Goal: Task Accomplishment & Management: Use online tool/utility

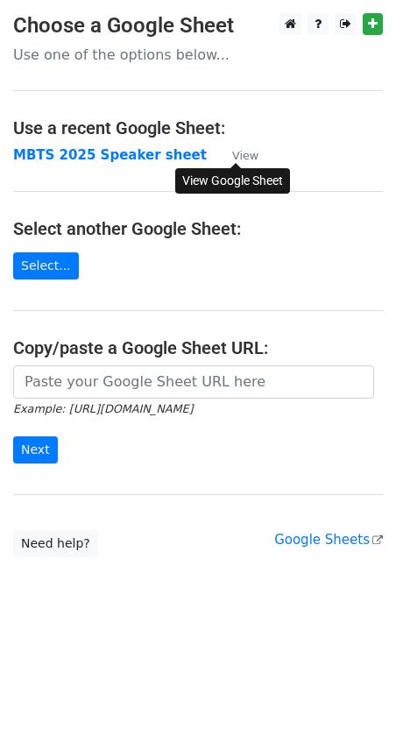
click at [252, 154] on small "View" at bounding box center [245, 155] width 26 height 13
click at [248, 159] on small "View" at bounding box center [245, 155] width 26 height 13
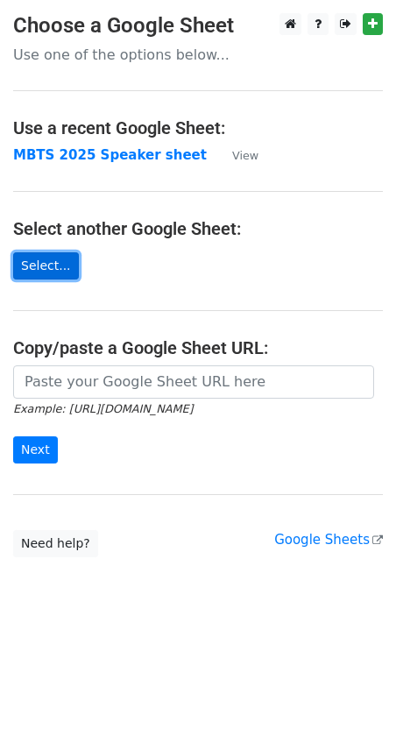
click at [60, 257] on link "Select..." at bounding box center [46, 265] width 66 height 27
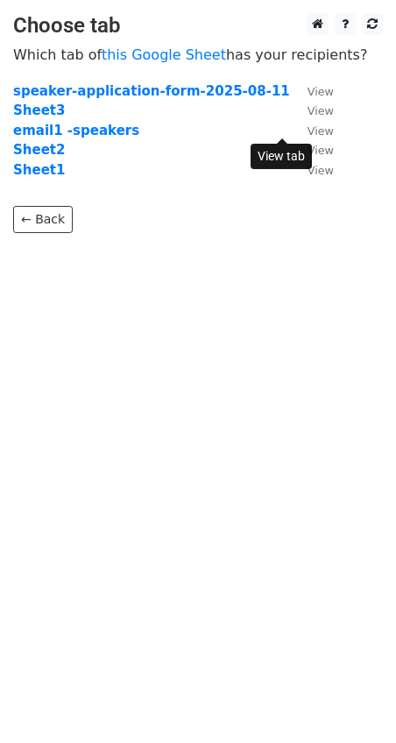
click at [308, 132] on small "View" at bounding box center [321, 130] width 26 height 13
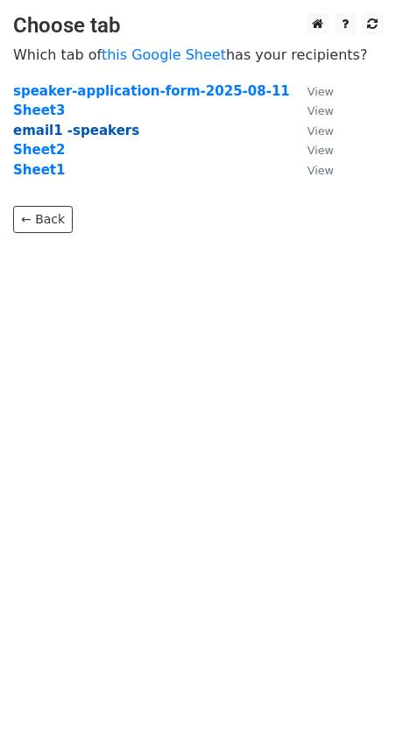
click at [70, 131] on strong "email1 -speakers" at bounding box center [76, 131] width 126 height 16
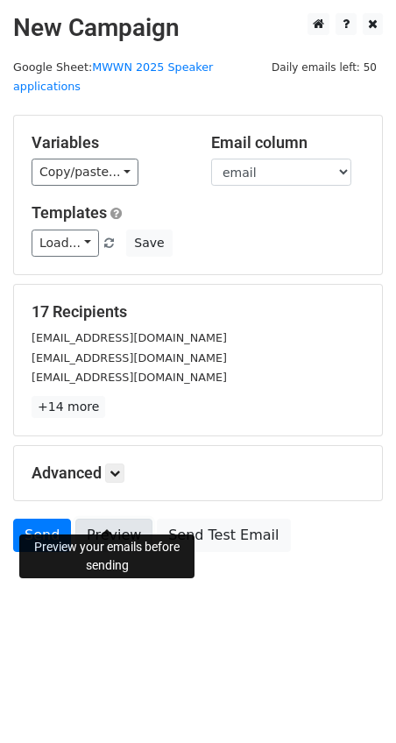
click at [125, 519] on link "Preview" at bounding box center [113, 535] width 77 height 33
click at [121, 520] on link "Preview" at bounding box center [113, 535] width 77 height 33
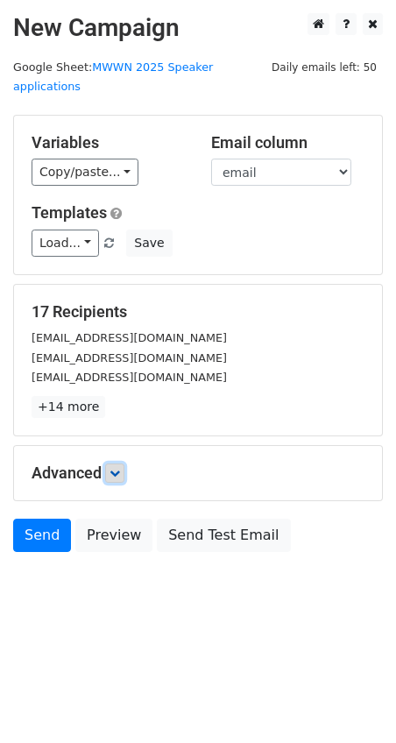
click at [119, 468] on icon at bounding box center [115, 473] width 11 height 11
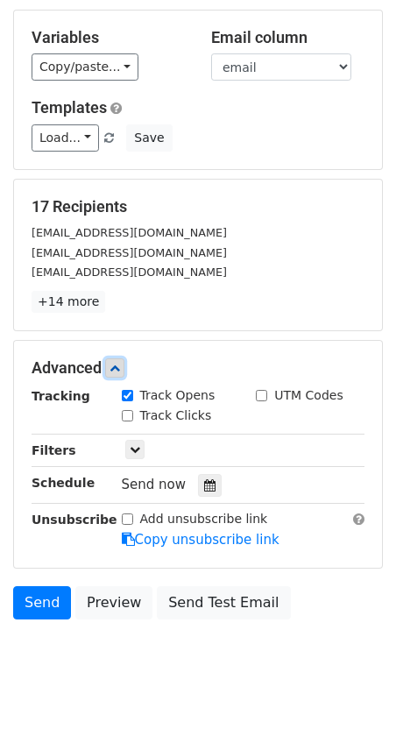
scroll to position [18, 0]
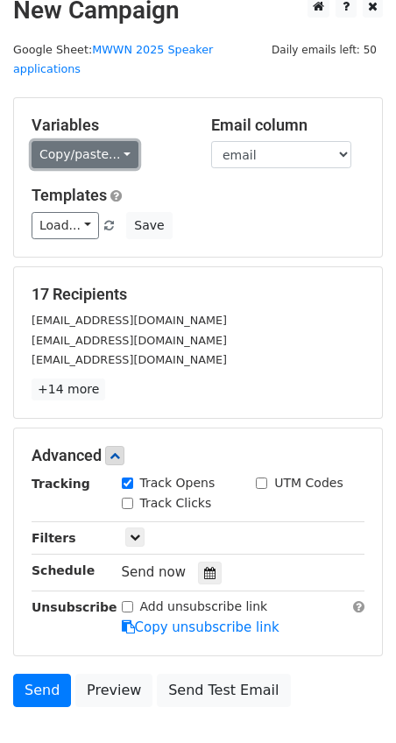
click at [105, 141] on link "Copy/paste..." at bounding box center [85, 154] width 107 height 27
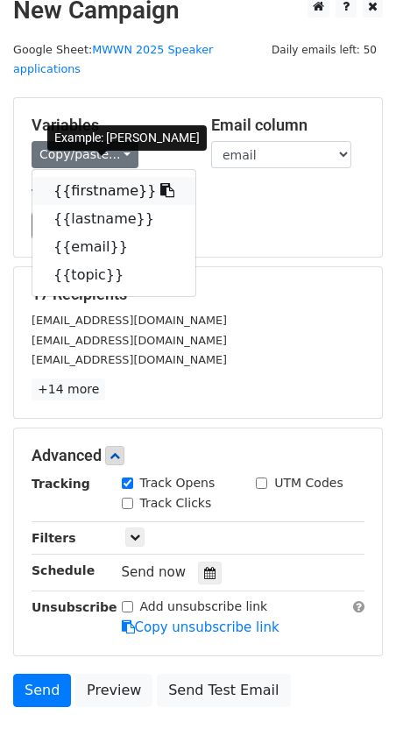
click at [160, 183] on icon at bounding box center [167, 190] width 14 height 14
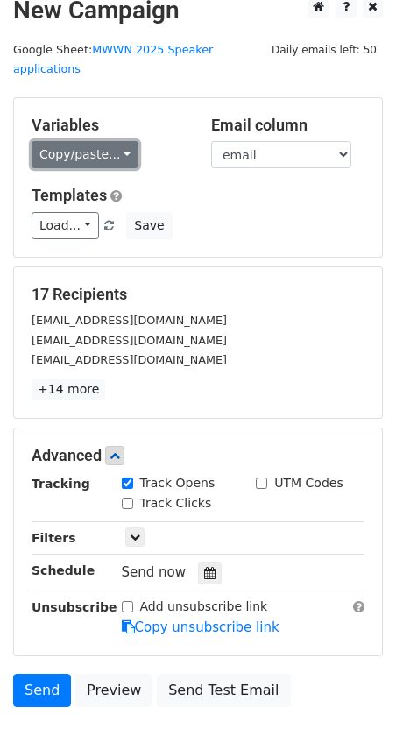
click at [82, 141] on link "Copy/paste..." at bounding box center [85, 154] width 107 height 27
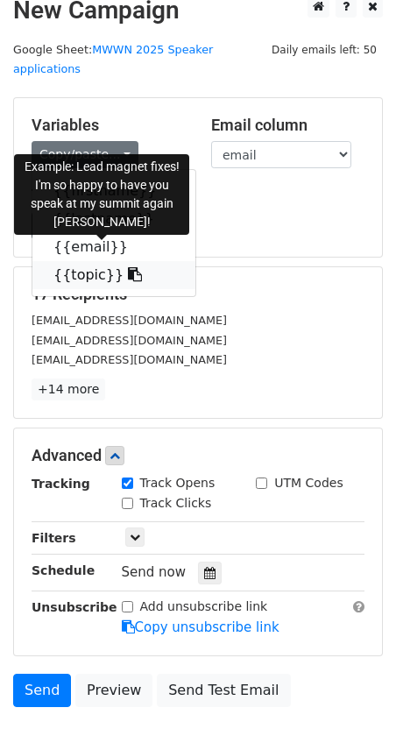
click at [128, 267] on icon at bounding box center [135, 274] width 14 height 14
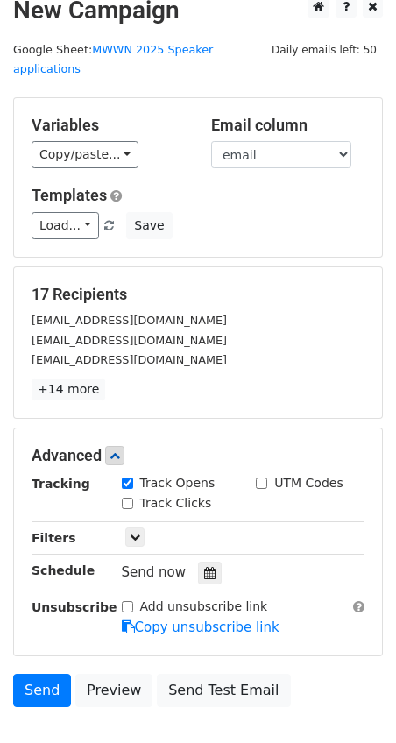
click at [270, 401] on form "Variables Copy/paste... {{firstname}} {{lastname}} {{email}} {{topic}} Email co…" at bounding box center [198, 406] width 370 height 619
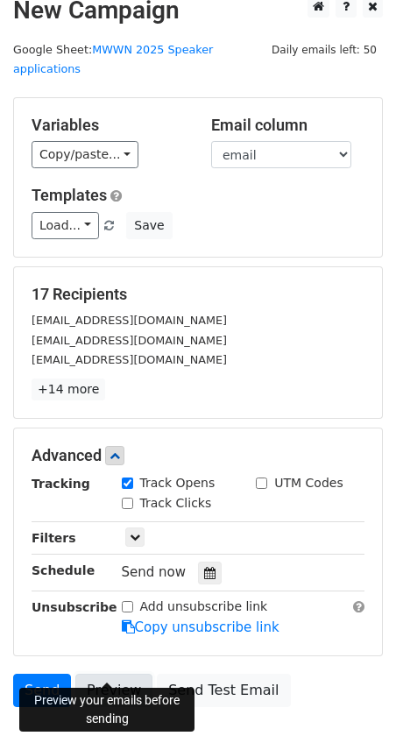
click at [106, 674] on link "Preview" at bounding box center [113, 690] width 77 height 33
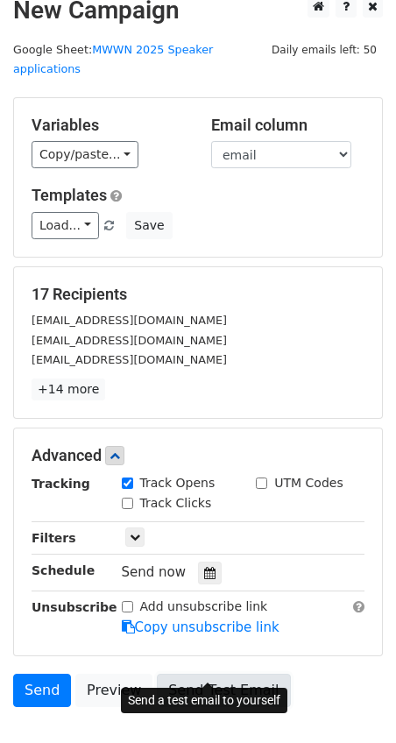
click at [223, 674] on link "Send Test Email" at bounding box center [223, 690] width 133 height 33
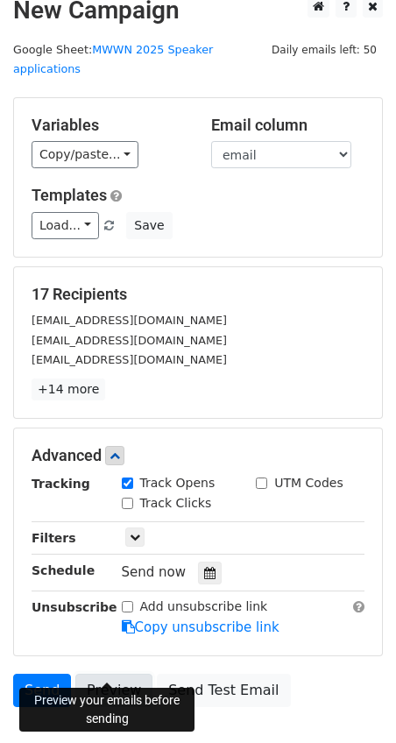
click at [125, 674] on link "Preview" at bounding box center [113, 690] width 77 height 33
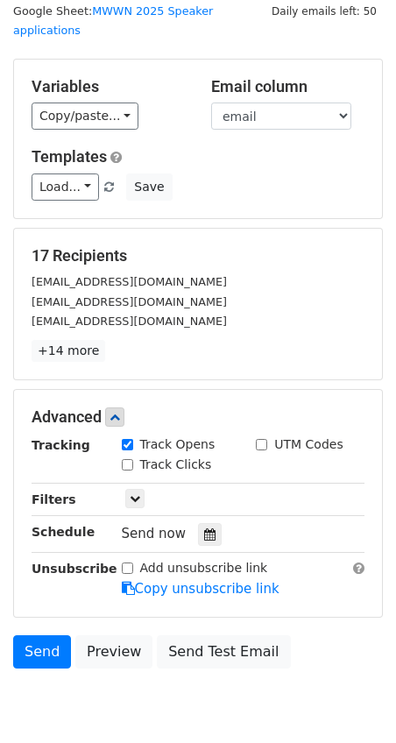
scroll to position [106, 0]
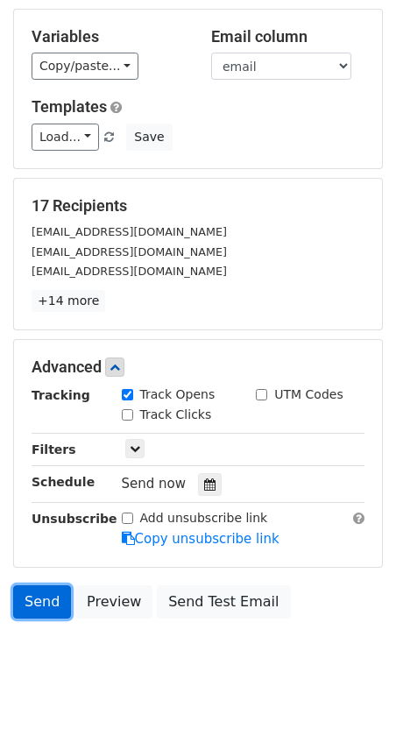
click at [37, 586] on link "Send" at bounding box center [42, 602] width 58 height 33
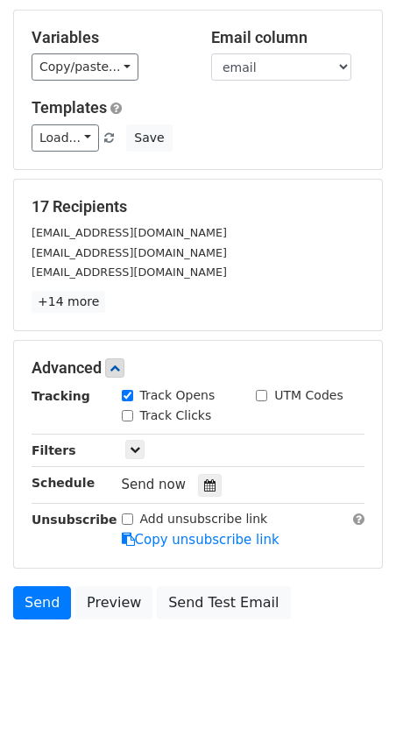
scroll to position [0, 0]
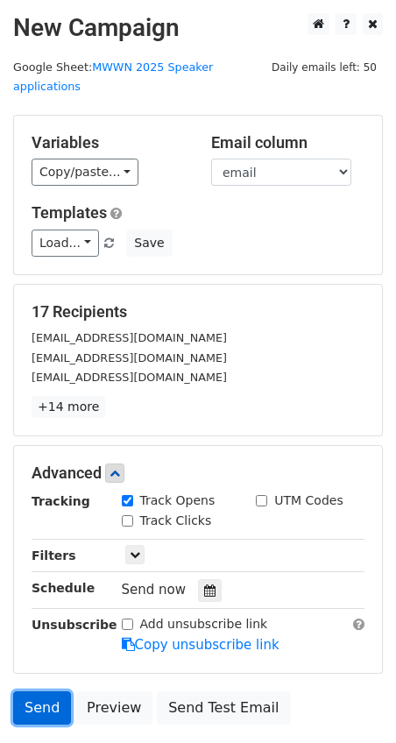
click at [43, 692] on link "Send" at bounding box center [42, 708] width 58 height 33
